Goal: Information Seeking & Learning: Learn about a topic

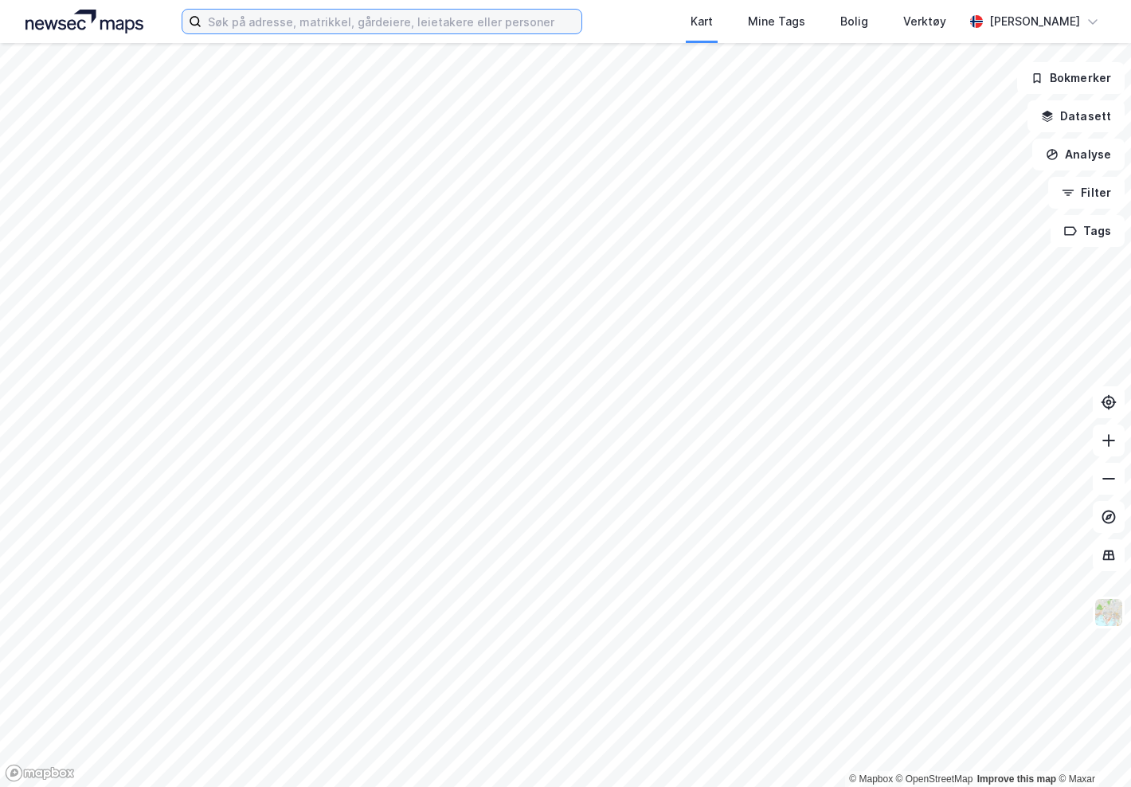
click at [253, 28] on input at bounding box center [392, 22] width 380 height 24
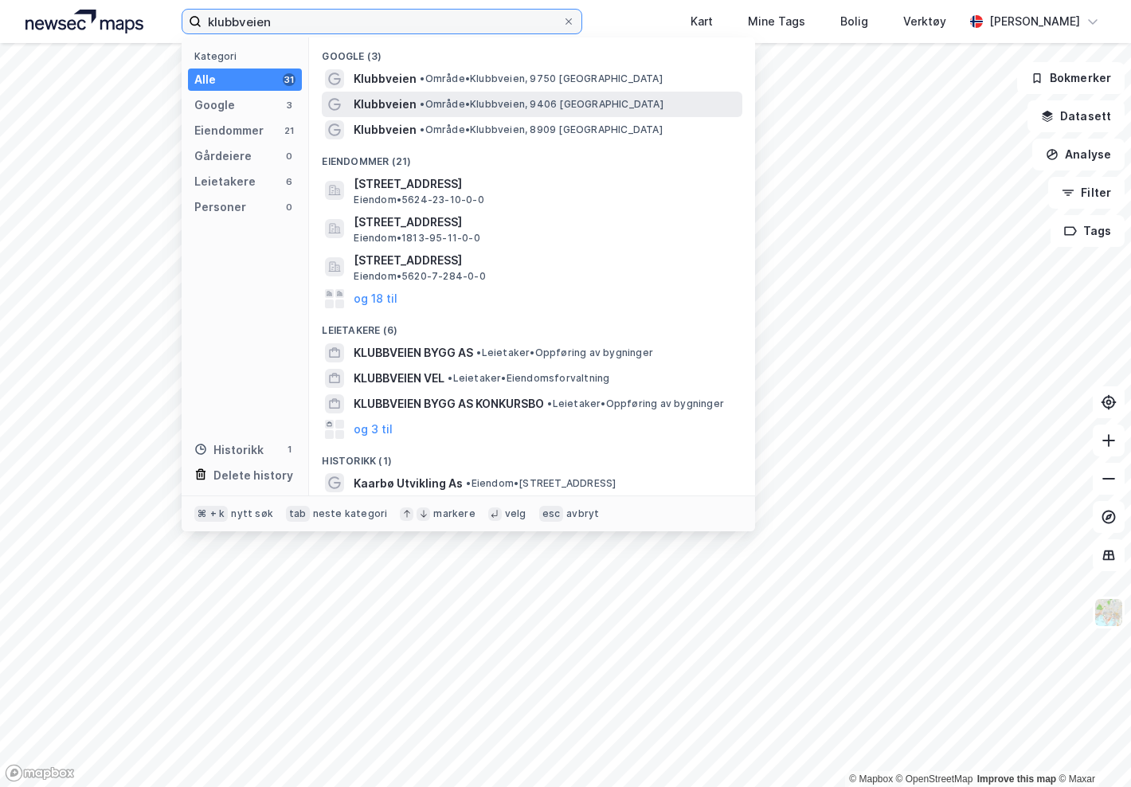
type input "klubbveien"
click at [395, 104] on span "Klubbveien" at bounding box center [385, 104] width 63 height 19
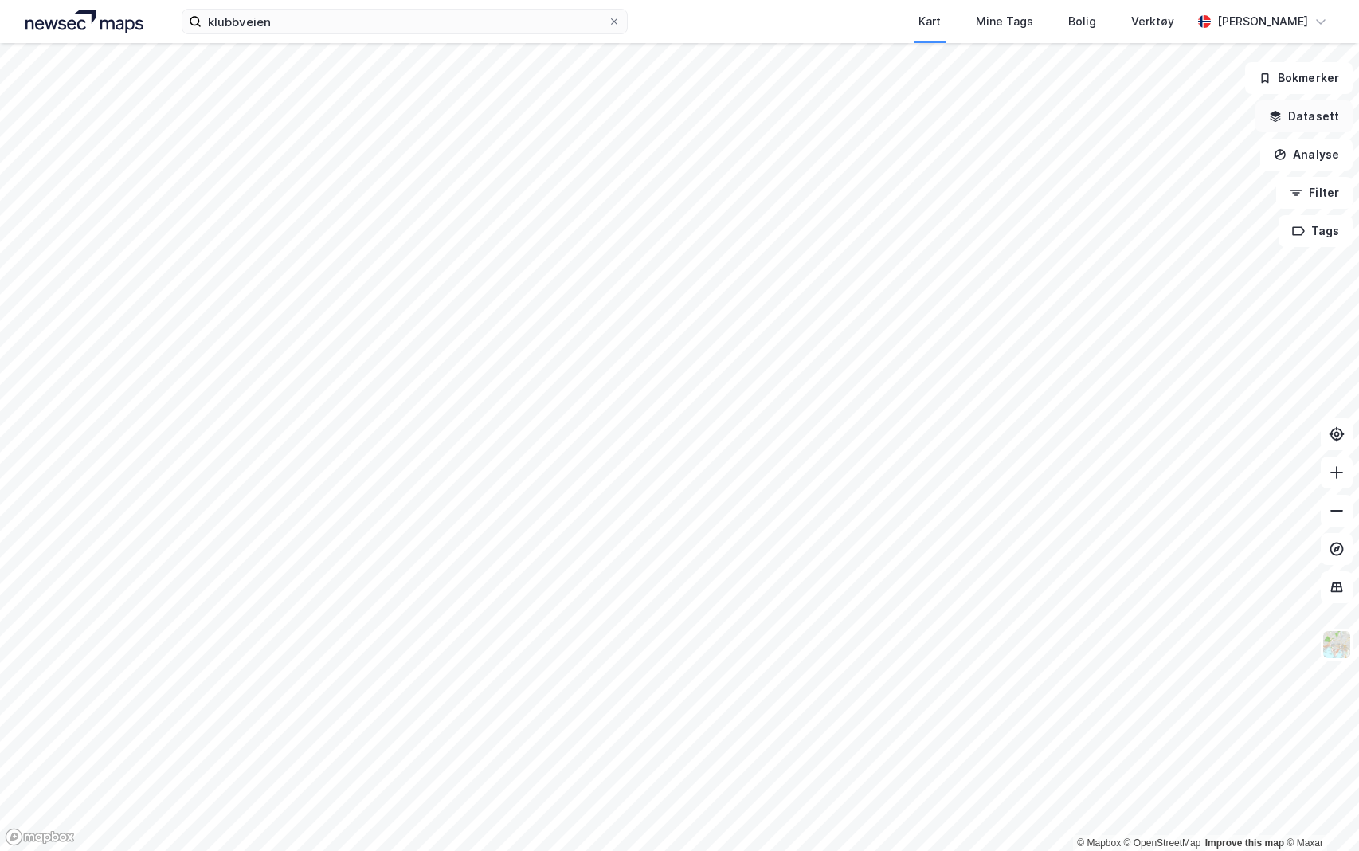
click at [974, 127] on button "Datasett" at bounding box center [1304, 116] width 97 height 32
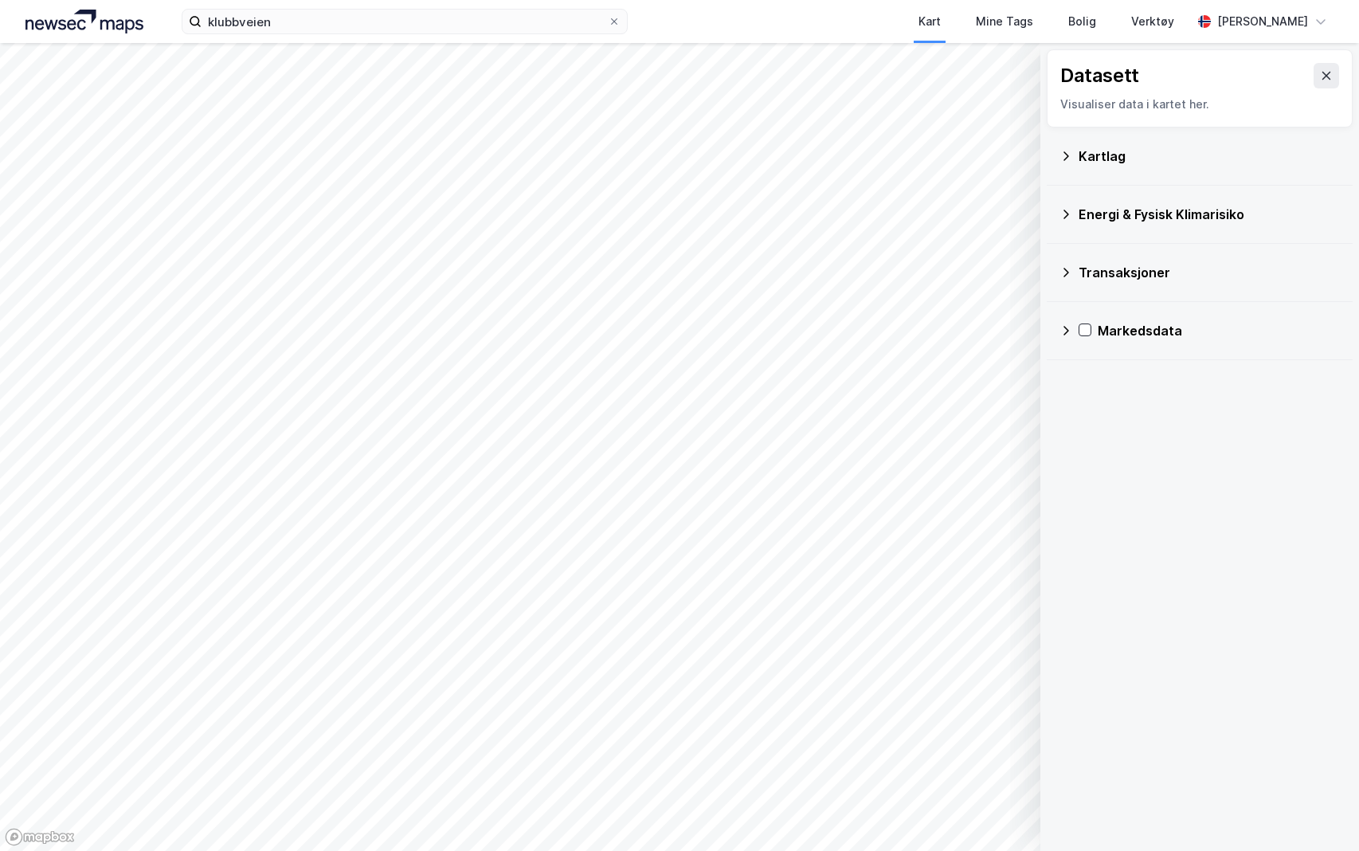
click at [974, 157] on icon at bounding box center [1066, 156] width 13 height 13
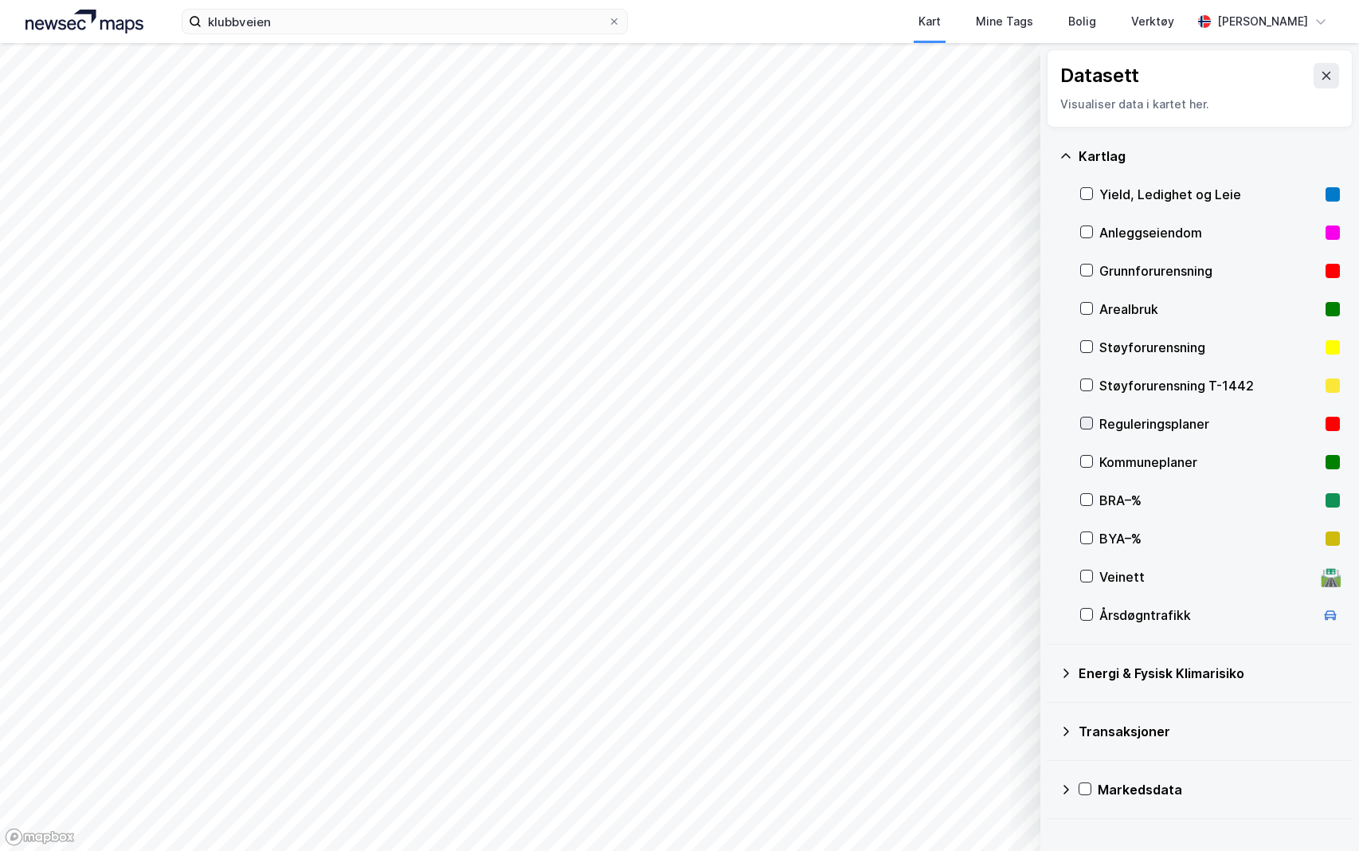
click at [974, 420] on icon at bounding box center [1086, 422] width 11 height 11
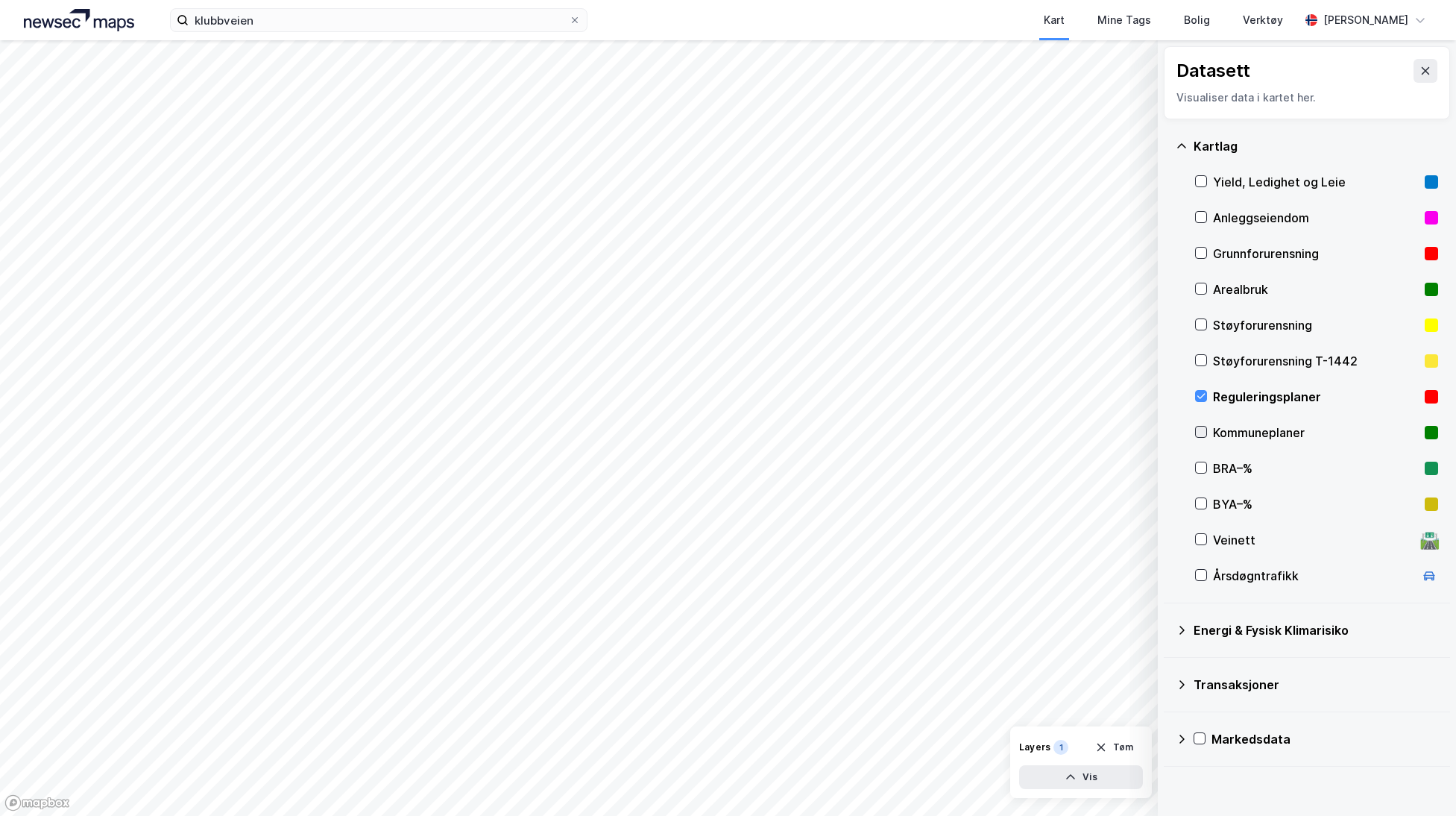
click at [911, 433] on icon at bounding box center [1201, 431] width 10 height 10
click at [911, 596] on icon at bounding box center [1182, 739] width 6 height 9
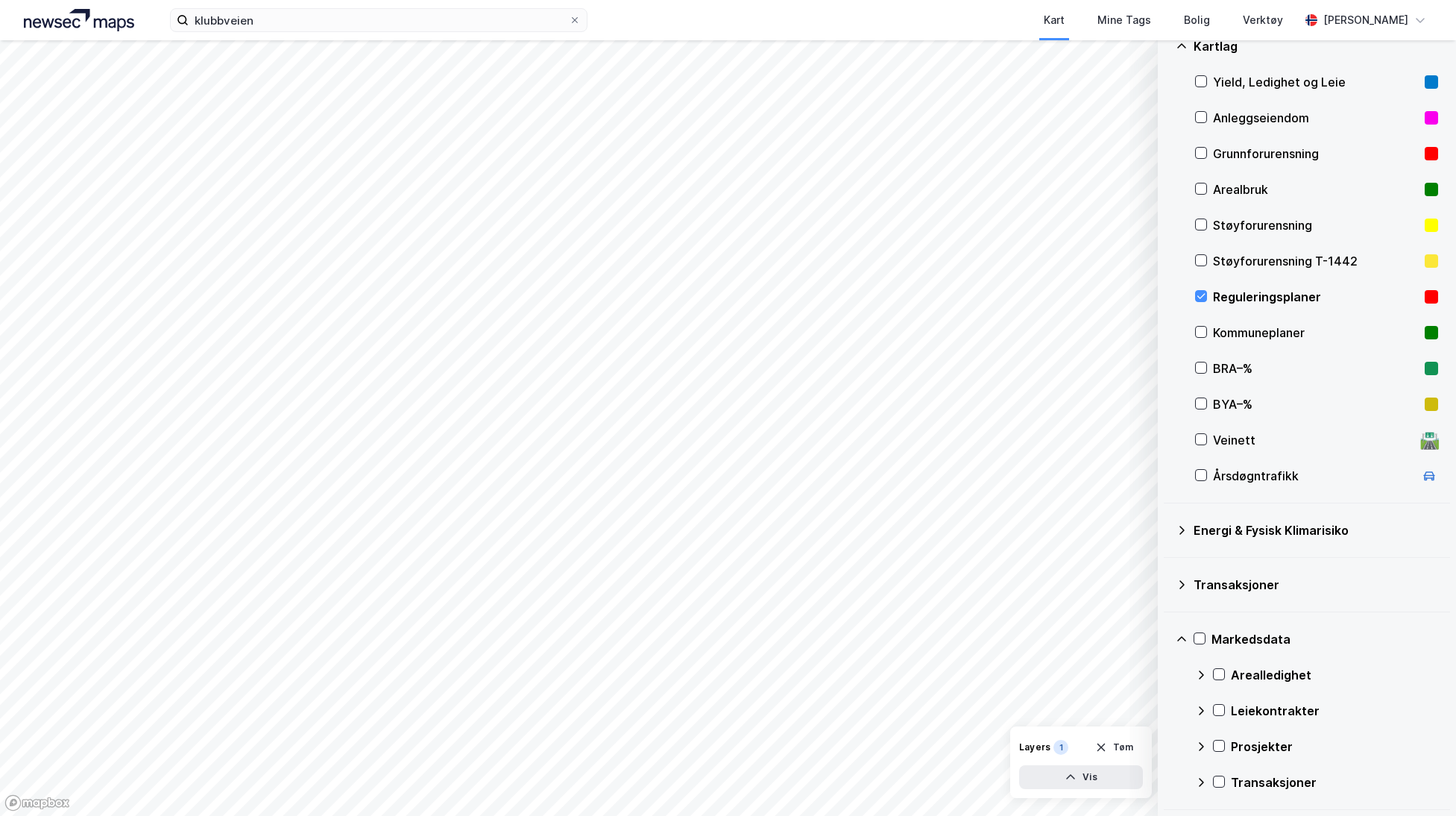
scroll to position [99, 0]
click at [911, 596] on icon at bounding box center [1181, 639] width 12 height 12
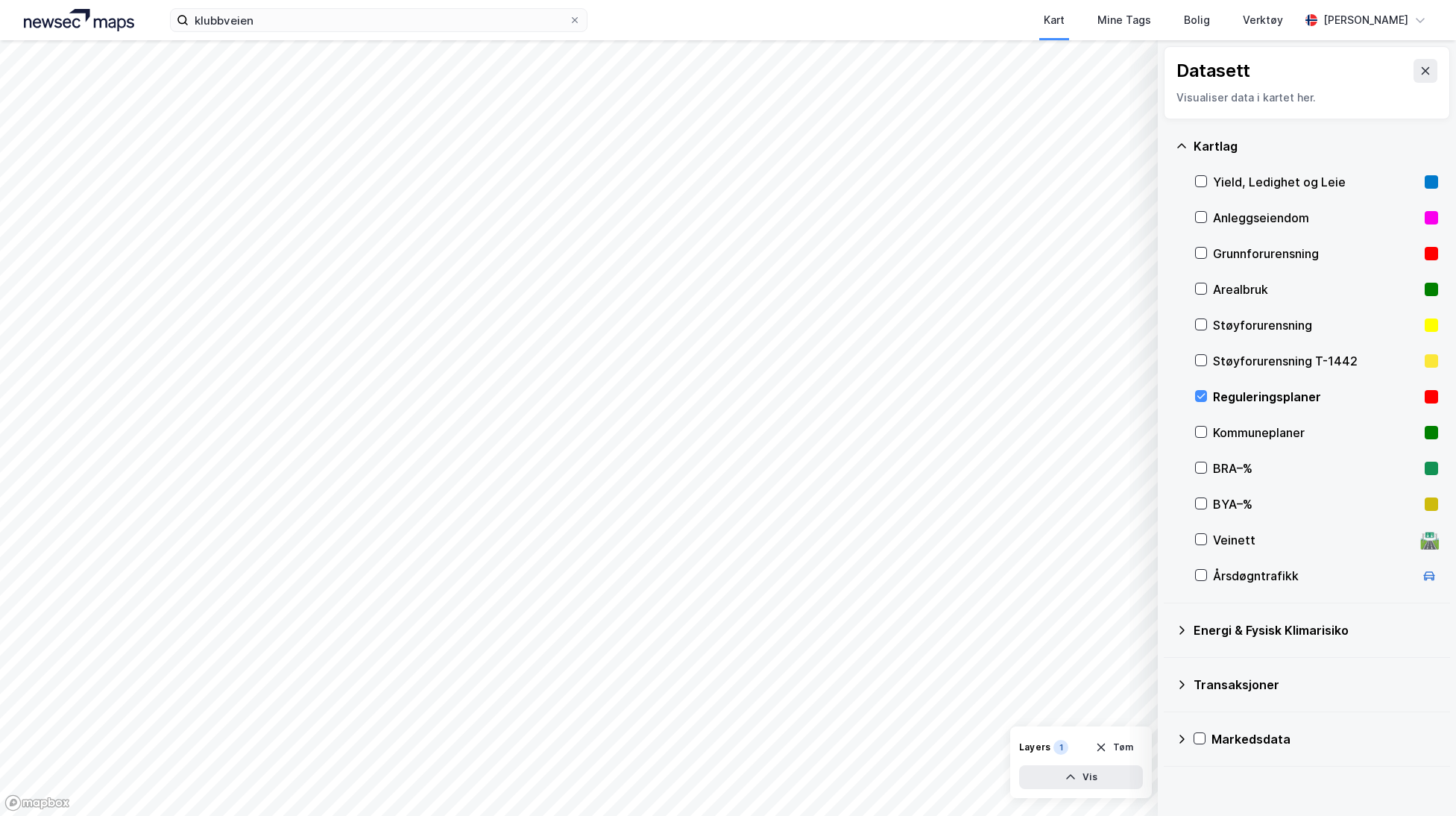
scroll to position [0, 0]
click at [911, 293] on div "Arealbruk" at bounding box center [1316, 289] width 206 height 18
